Goal: Task Accomplishment & Management: Use online tool/utility

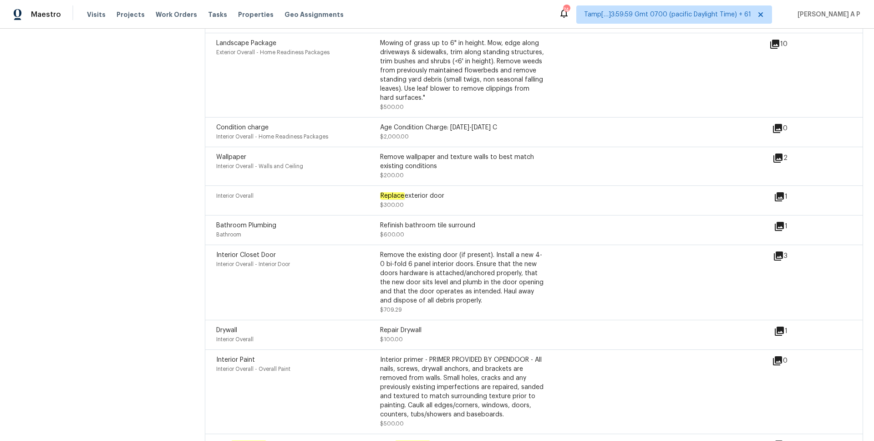
scroll to position [1359, 0]
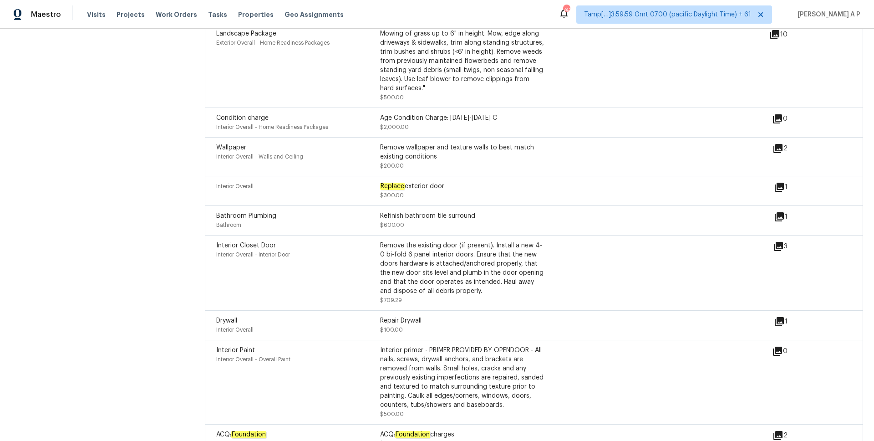
click at [781, 186] on icon at bounding box center [779, 187] width 9 height 9
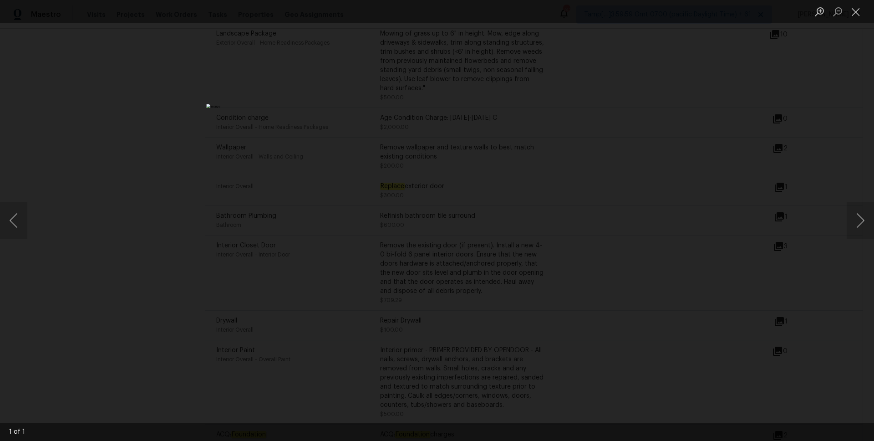
click at [739, 133] on div "Lightbox" at bounding box center [437, 220] width 874 height 441
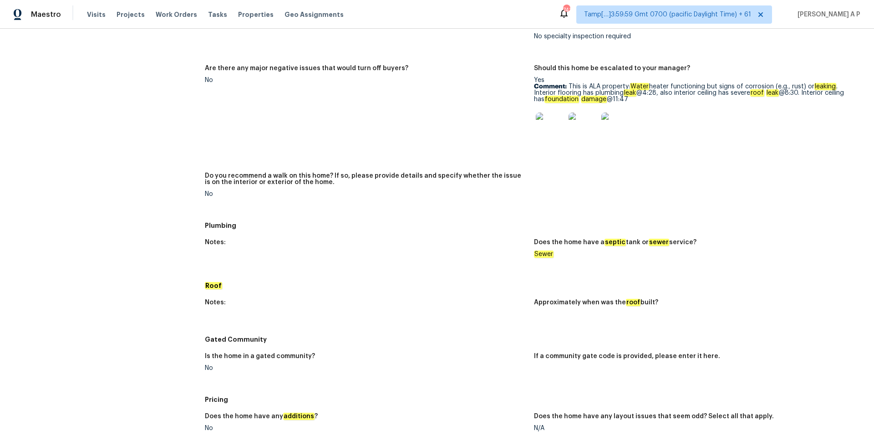
scroll to position [608, 0]
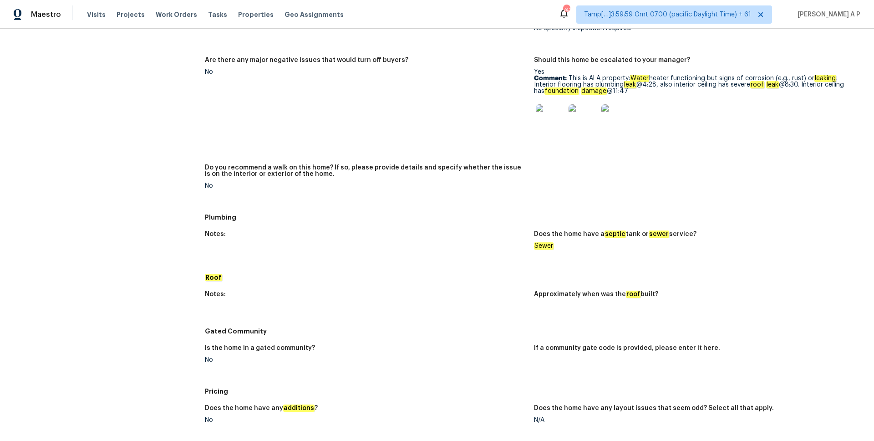
click at [545, 121] on img at bounding box center [550, 118] width 29 height 29
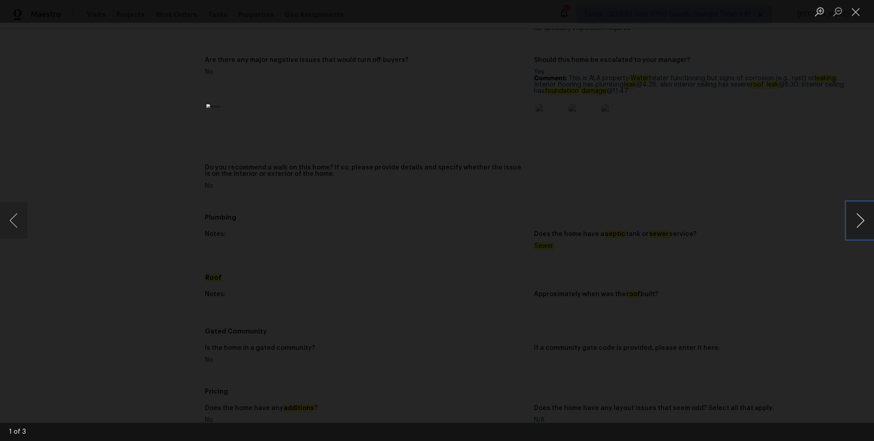
click at [858, 211] on button "Next image" at bounding box center [860, 220] width 27 height 36
click at [858, 212] on button "Next image" at bounding box center [860, 220] width 27 height 36
click at [848, 109] on div "Lightbox" at bounding box center [437, 220] width 874 height 441
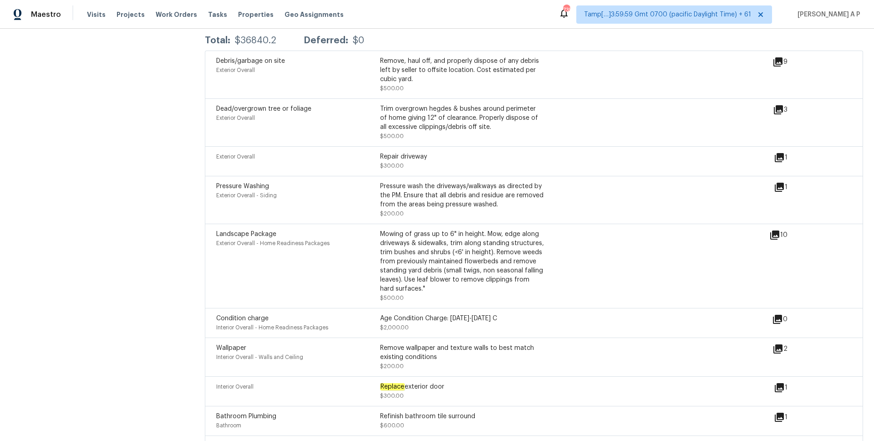
scroll to position [1159, 0]
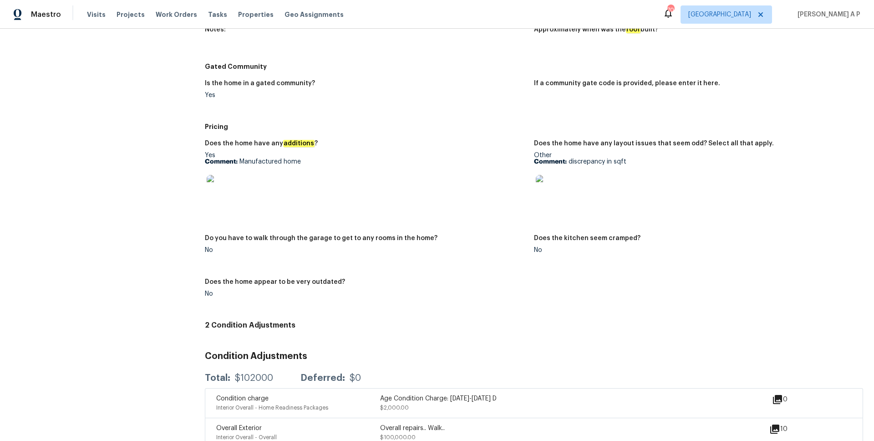
scroll to position [951, 0]
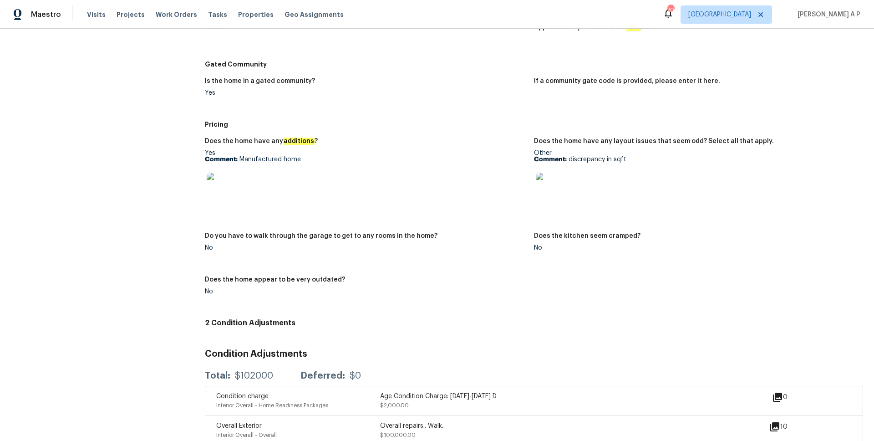
click at [226, 190] on img at bounding box center [221, 187] width 29 height 29
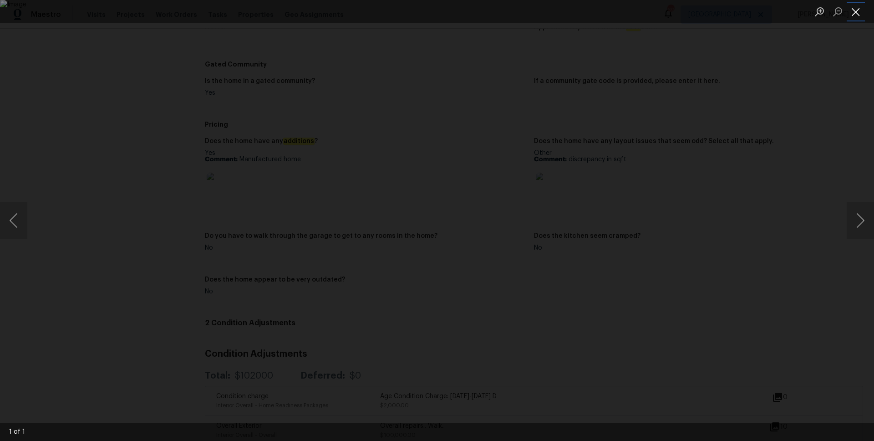
click at [858, 11] on button "Close lightbox" at bounding box center [856, 12] width 18 height 16
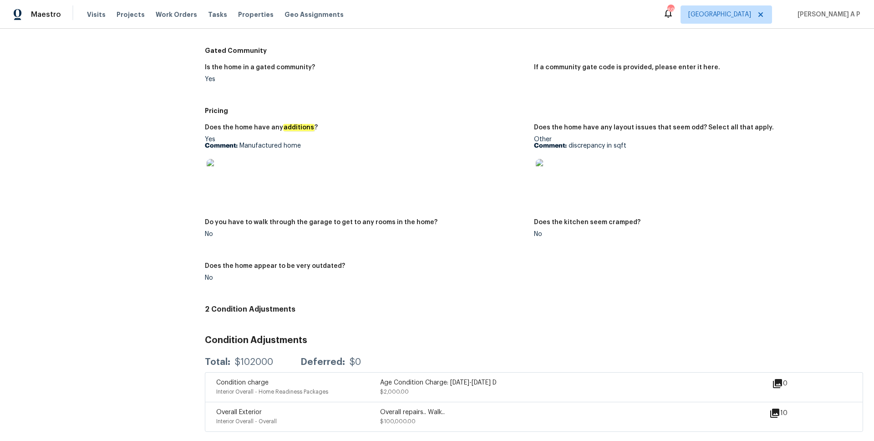
scroll to position [966, 0]
click at [463, 422] on div "Overall repairs.. Walk.. $100,000.00" at bounding box center [462, 416] width 164 height 18
click at [463, 414] on div "Overall repairs.. Walk.." at bounding box center [462, 411] width 164 height 9
click at [443, 415] on div "Overall repairs.. Walk.." at bounding box center [462, 411] width 164 height 9
click at [427, 418] on div "Overall repairs.. Walk.. $100,000.00" at bounding box center [462, 416] width 164 height 18
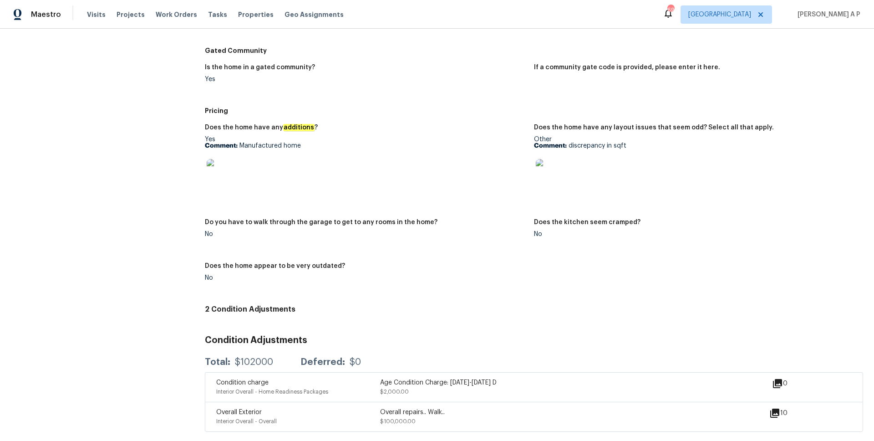
click at [427, 418] on div "Overall repairs.. Walk.. $100,000.00" at bounding box center [462, 416] width 164 height 18
click at [776, 413] on icon at bounding box center [774, 412] width 11 height 11
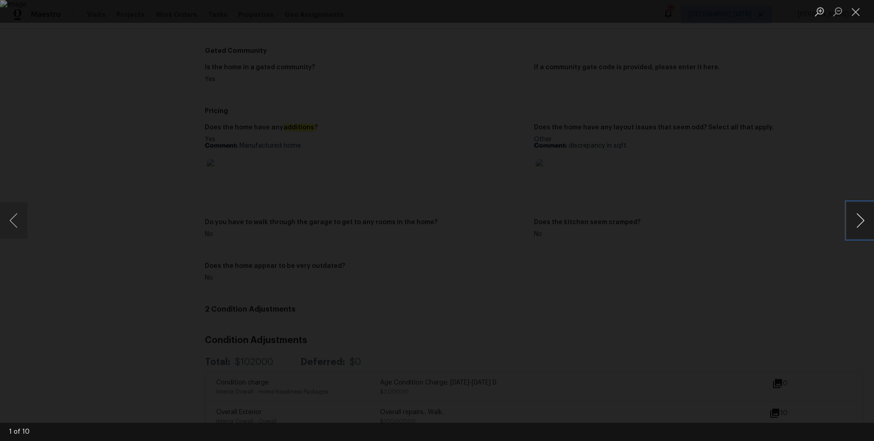
click at [859, 225] on button "Next image" at bounding box center [860, 220] width 27 height 36
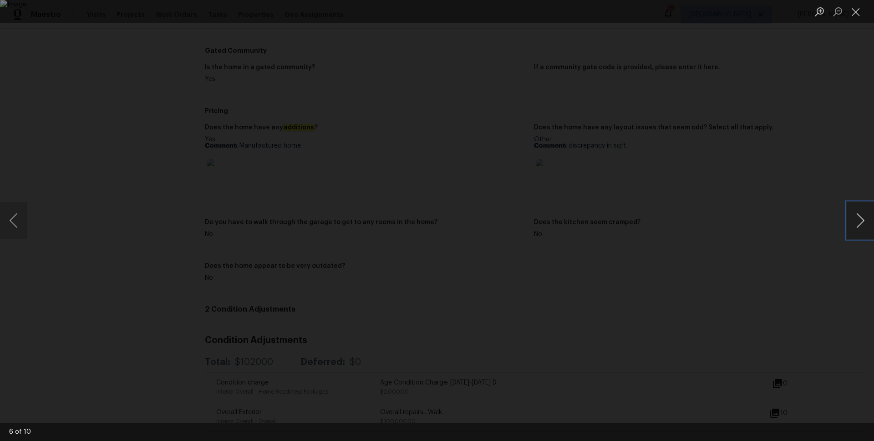
click at [859, 225] on button "Next image" at bounding box center [860, 220] width 27 height 36
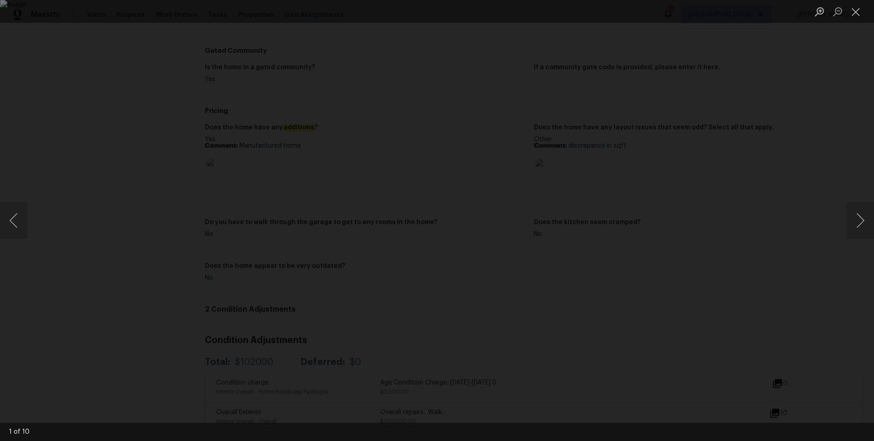
click at [873, 165] on div "Lightbox" at bounding box center [437, 220] width 874 height 441
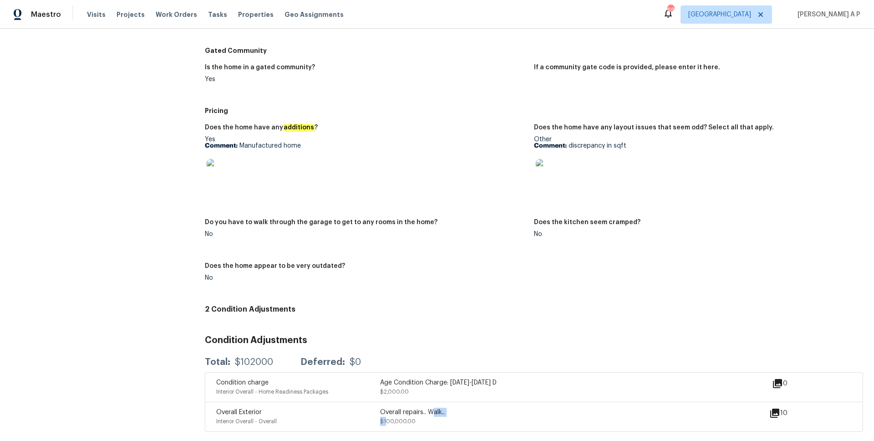
drag, startPoint x: 387, startPoint y: 425, endPoint x: 431, endPoint y: 411, distance: 46.8
click at [432, 411] on div "Overall repairs.. Walk.. $100,000.00" at bounding box center [462, 416] width 164 height 18
